Goal: Navigation & Orientation: Find specific page/section

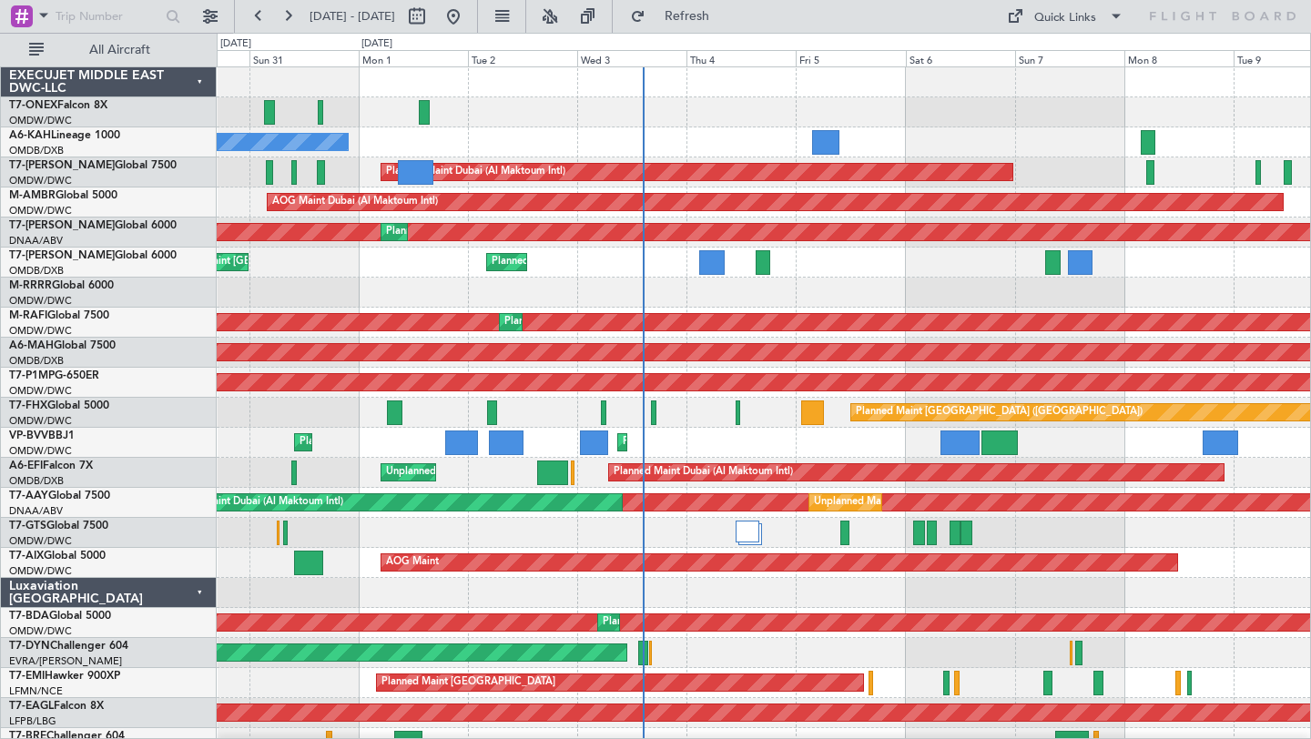
click at [941, 130] on div "No Crew" at bounding box center [764, 142] width 1094 height 30
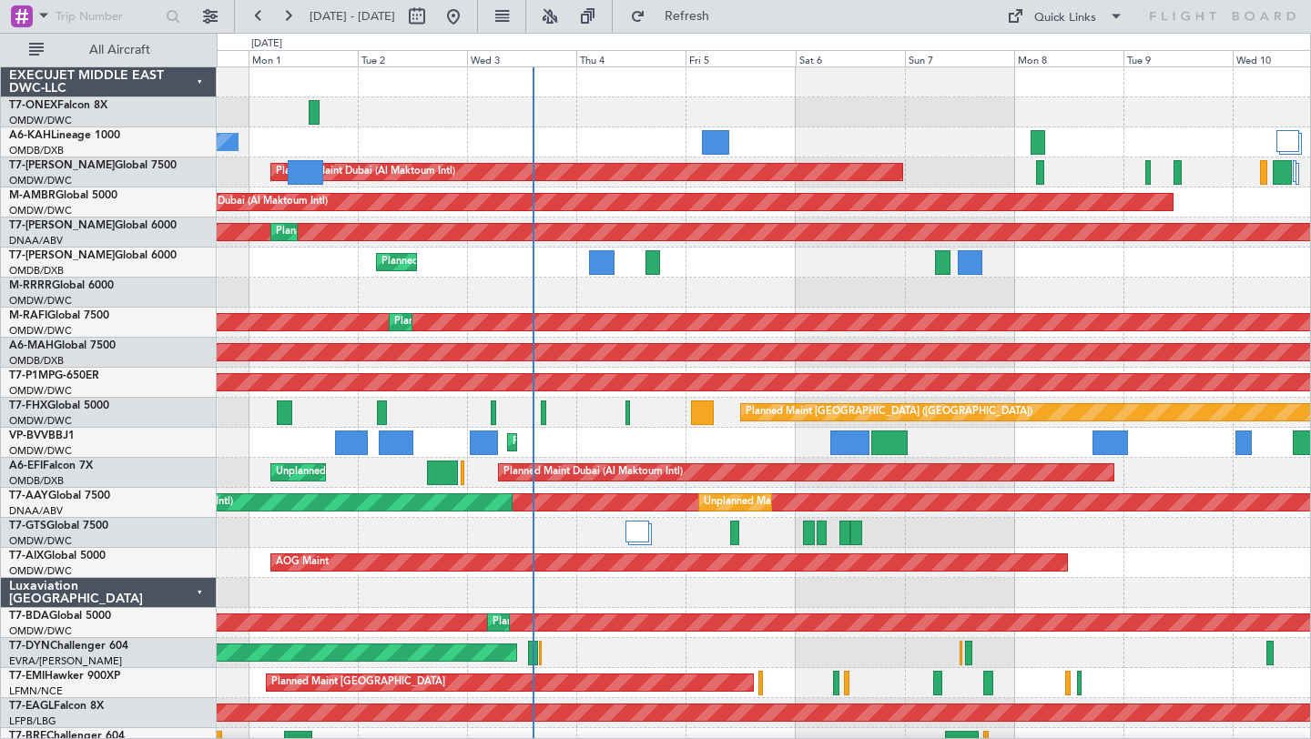
click at [807, 271] on div "Planned Maint [GEOGRAPHIC_DATA] ([GEOGRAPHIC_DATA] Intl) Planned Maint [GEOGRAP…" at bounding box center [764, 263] width 1094 height 30
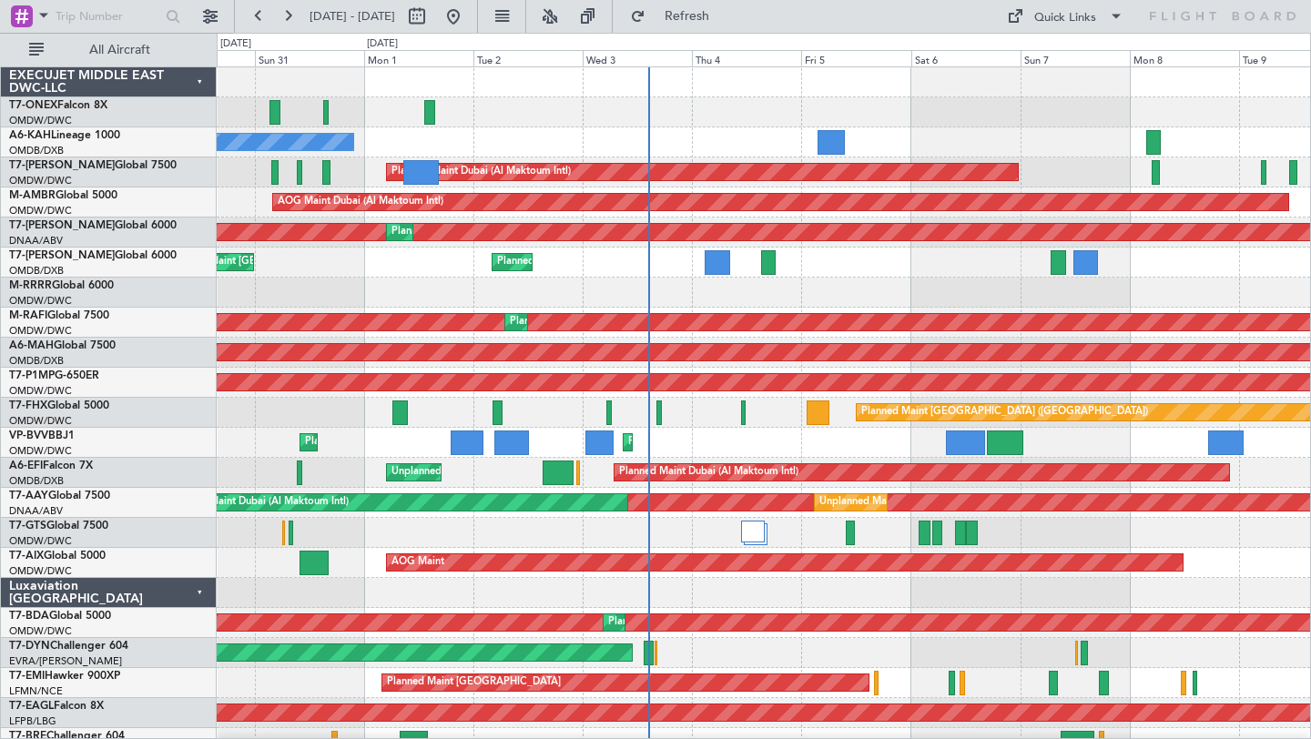
click at [921, 121] on div "Planned Maint Dubai (Al Maktoum Intl)" at bounding box center [764, 112] width 1094 height 30
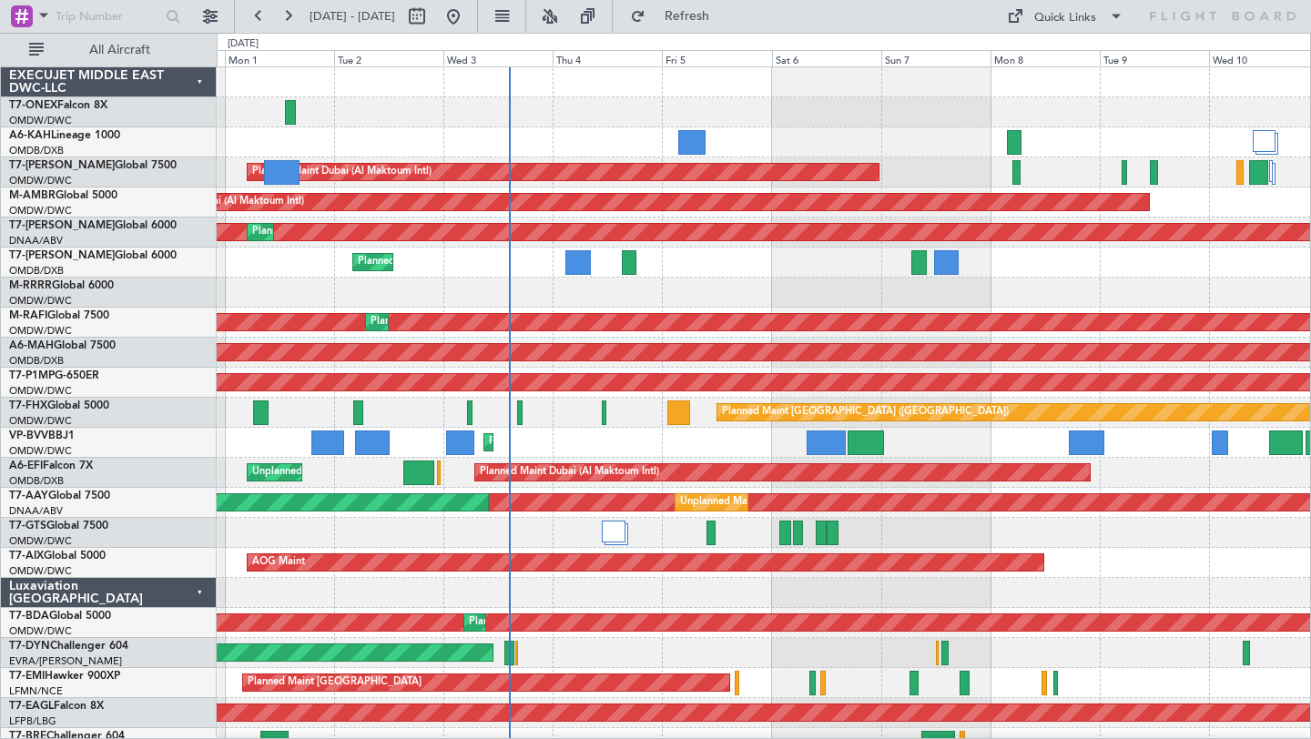
click at [870, 128] on div "Planned Maint Dubai (Al Maktoum Intl) No Crew Planned Maint [GEOGRAPHIC_DATA] (…" at bounding box center [764, 638] width 1094 height 1142
click at [952, 598] on div at bounding box center [764, 593] width 1094 height 30
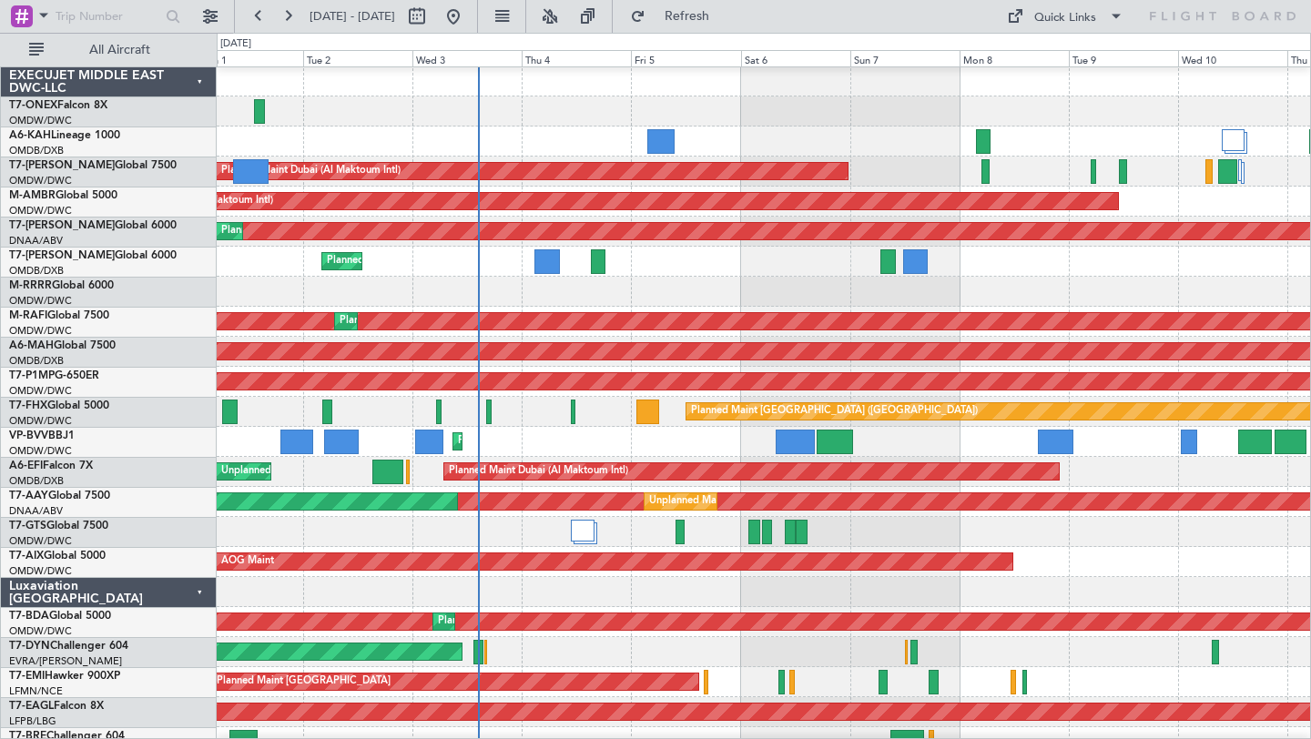
click at [932, 581] on div at bounding box center [764, 592] width 1094 height 30
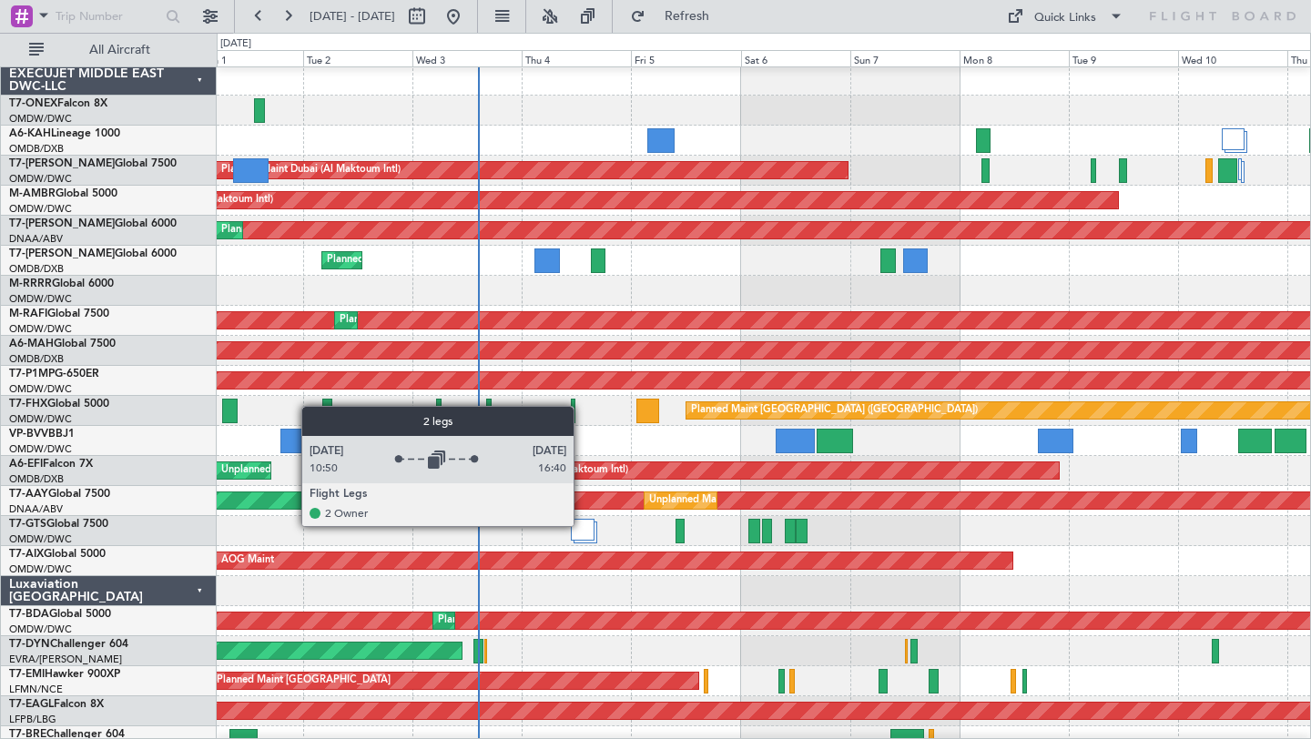
click at [582, 525] on div at bounding box center [583, 530] width 25 height 22
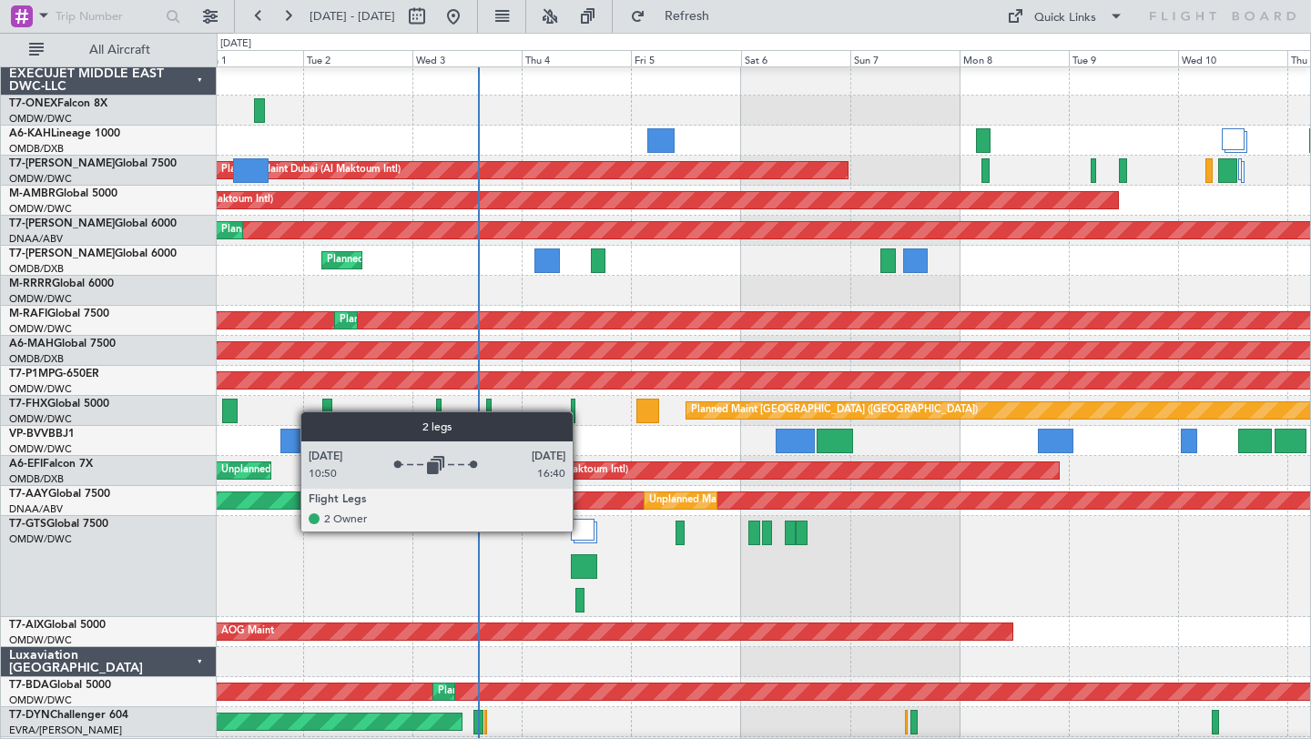
click at [581, 531] on div at bounding box center [583, 530] width 25 height 22
